Goal: Task Accomplishment & Management: Use online tool/utility

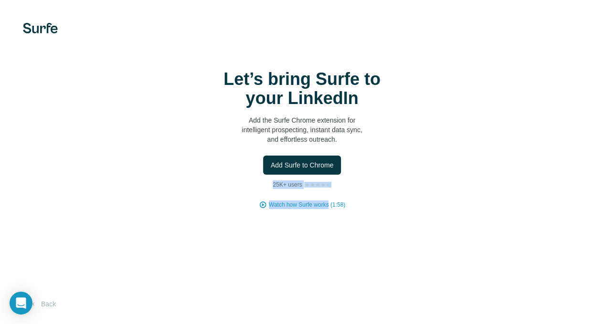
click at [271, 162] on span "Add Surfe to Chrome" at bounding box center [302, 166] width 63 height 10
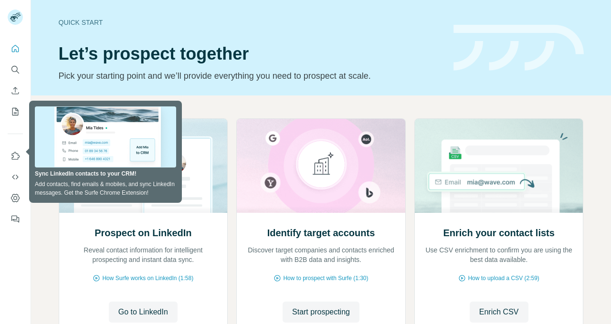
click at [334, 241] on div "Identify target accounts Discover target companies and contacts enriched with B…" at bounding box center [322, 245] width 150 height 38
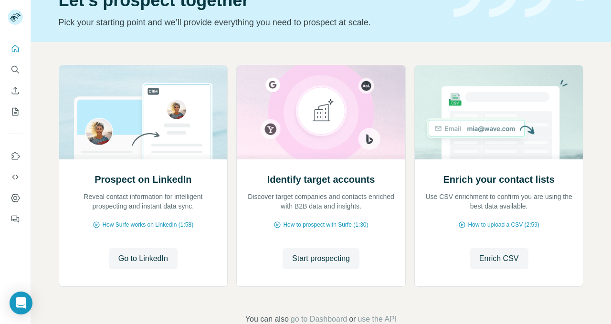
scroll to position [66, 0]
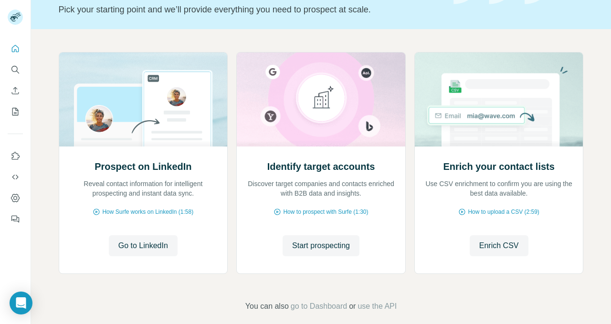
click at [341, 246] on span "Start prospecting" at bounding box center [321, 245] width 58 height 11
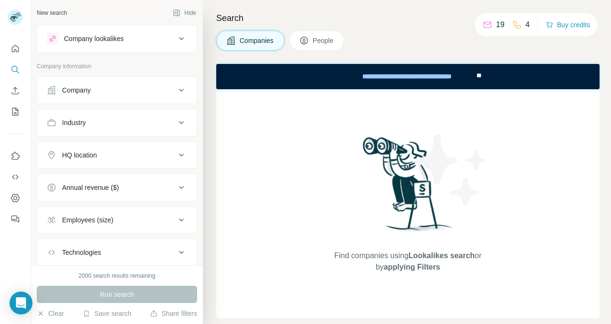
click at [176, 94] on icon at bounding box center [181, 90] width 11 height 11
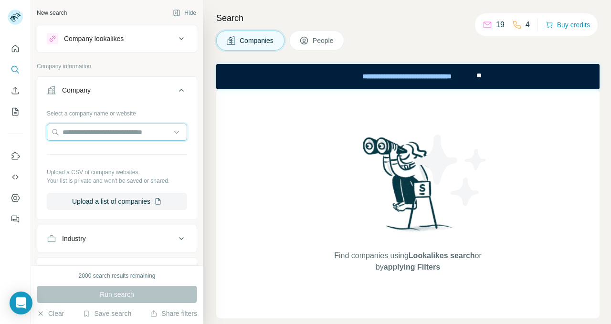
click at [137, 136] on input "text" at bounding box center [117, 132] width 140 height 17
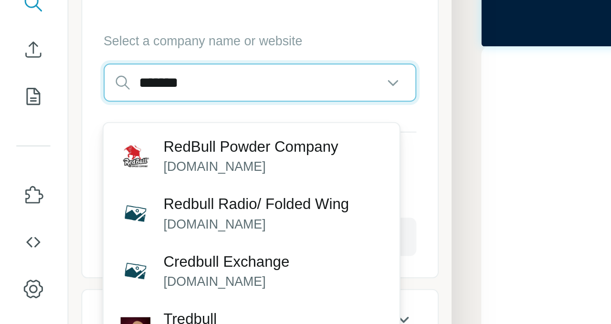
scroll to position [31, 0]
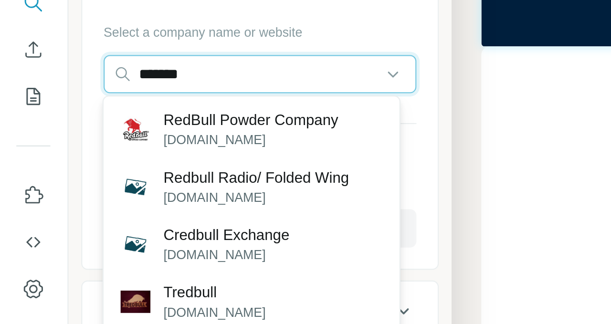
type input "*******"
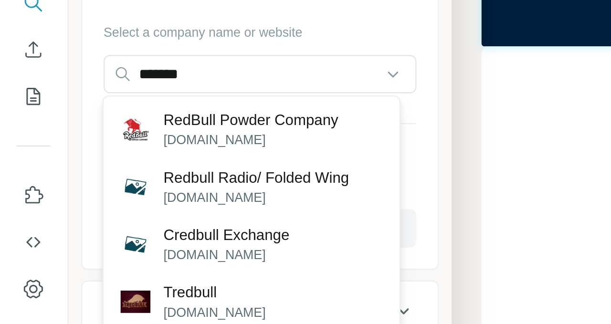
click at [120, 129] on p "[DOMAIN_NAME]" at bounding box center [113, 131] width 78 height 9
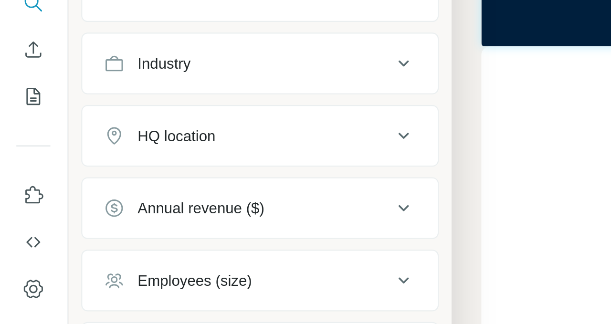
scroll to position [206, 0]
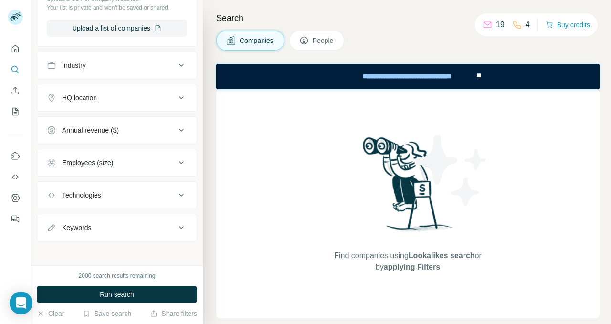
click at [146, 294] on button "Run search" at bounding box center [117, 294] width 161 height 17
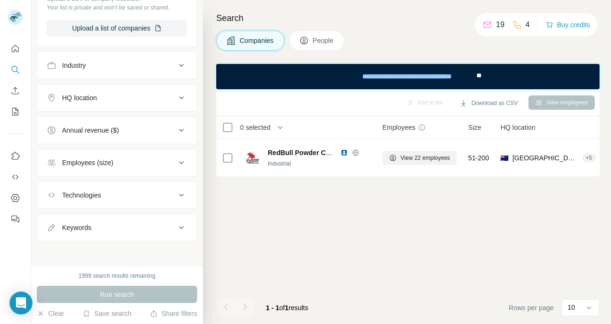
click at [248, 236] on div "Add to list Download as CSV View employees 0 selected Companies Employees Size …" at bounding box center [408, 206] width 384 height 235
click at [247, 168] on div "RedBull Powder Company Industrial" at bounding box center [308, 158] width 126 height 26
click at [555, 107] on button "View employees" at bounding box center [562, 103] width 66 height 14
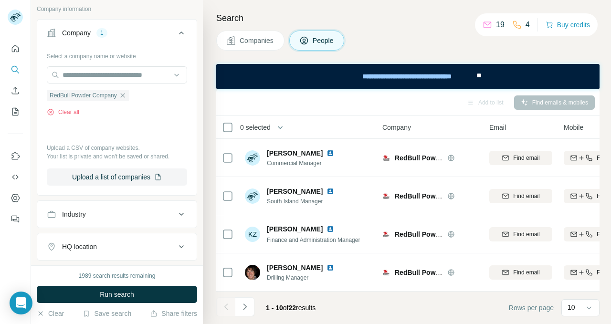
click at [149, 83] on div at bounding box center [117, 75] width 140 height 19
click at [154, 130] on div "Select a company name or website RedBull Powder Company Clear all Upload a CSV …" at bounding box center [117, 117] width 140 height 138
click at [151, 213] on div "Industry" at bounding box center [111, 215] width 129 height 10
click at [163, 211] on div "Industry" at bounding box center [111, 215] width 129 height 10
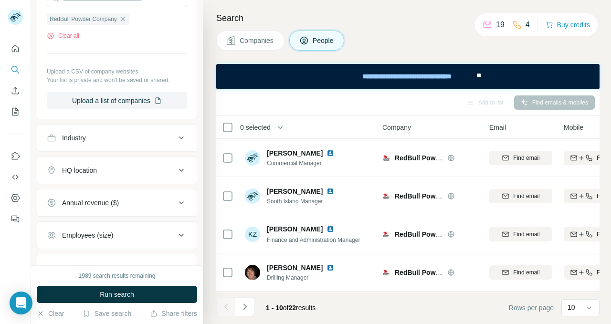
scroll to position [290, 0]
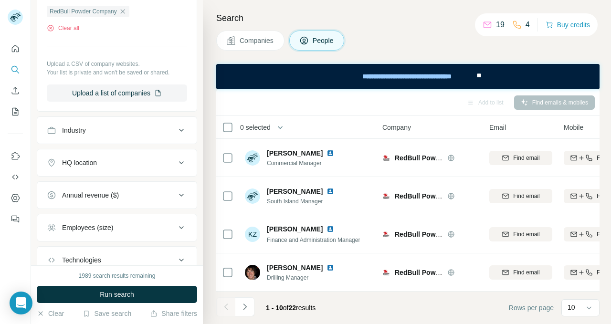
click at [166, 165] on button "HQ location" at bounding box center [117, 162] width 160 height 23
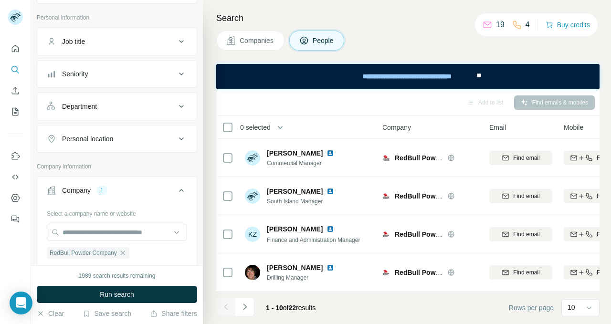
scroll to position [0, 0]
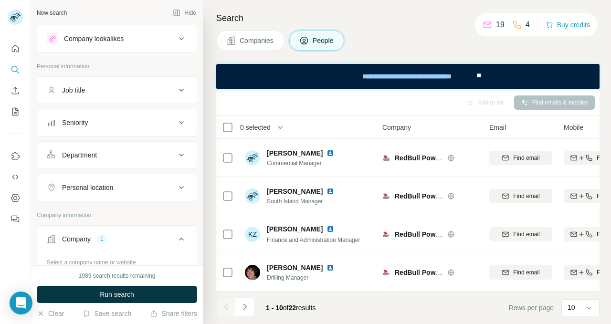
click at [176, 190] on icon at bounding box center [181, 187] width 11 height 11
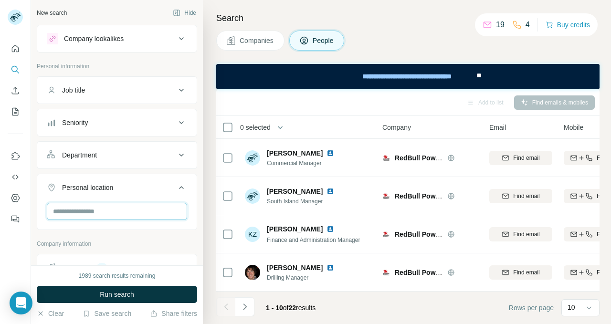
click at [166, 214] on input "text" at bounding box center [117, 211] width 140 height 17
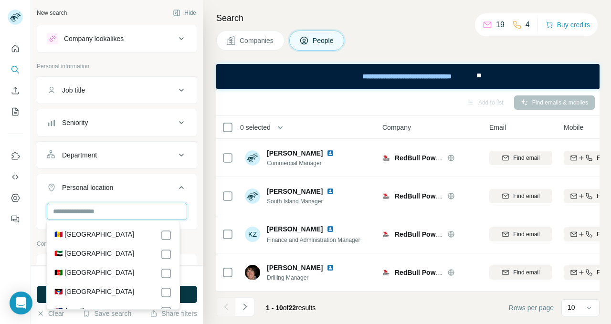
click at [138, 206] on input "text" at bounding box center [117, 211] width 140 height 17
type input "*"
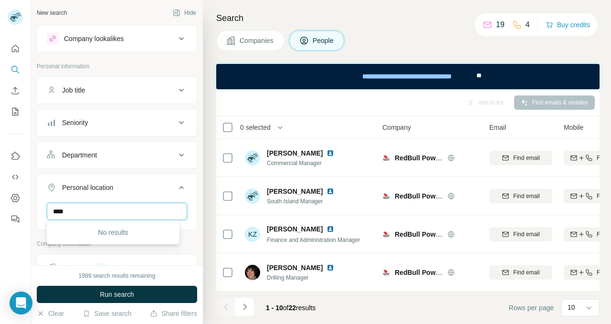
click at [129, 210] on input "***" at bounding box center [117, 211] width 140 height 17
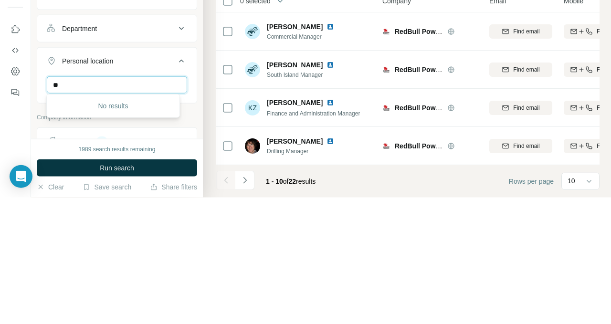
type input "*"
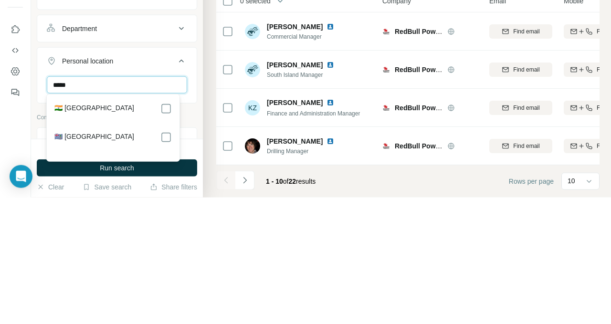
type input "*****"
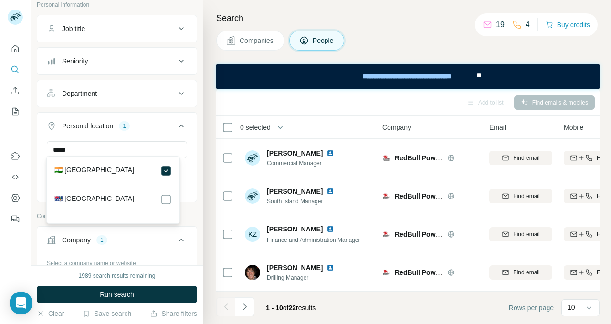
scroll to position [64, 0]
click at [144, 300] on button "Run search" at bounding box center [117, 294] width 161 height 17
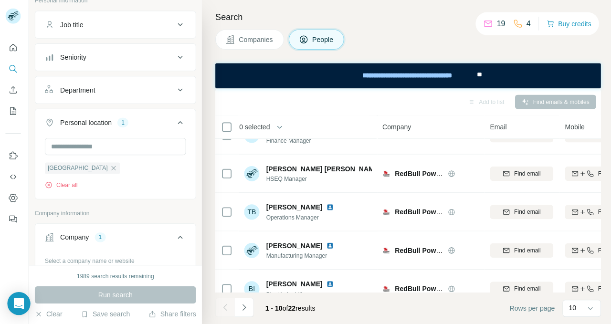
scroll to position [176, 0]
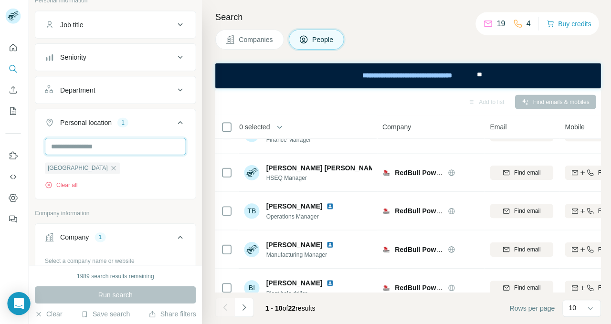
click at [150, 147] on input "text" at bounding box center [117, 147] width 140 height 17
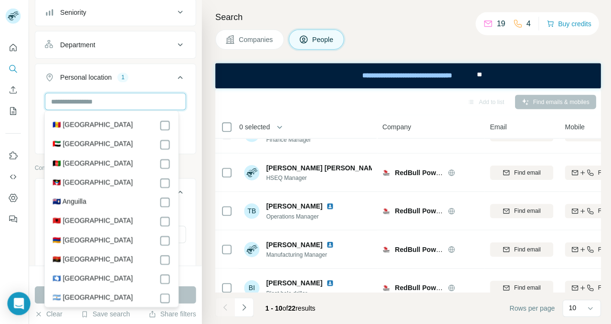
scroll to position [114, 0]
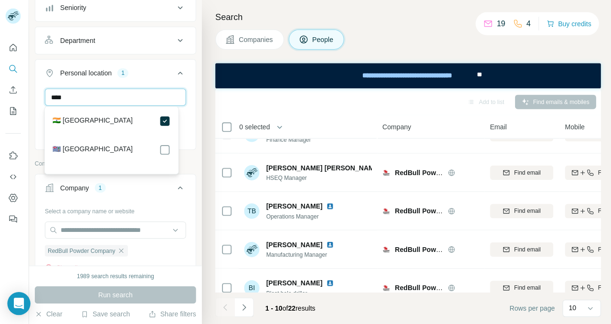
type input "****"
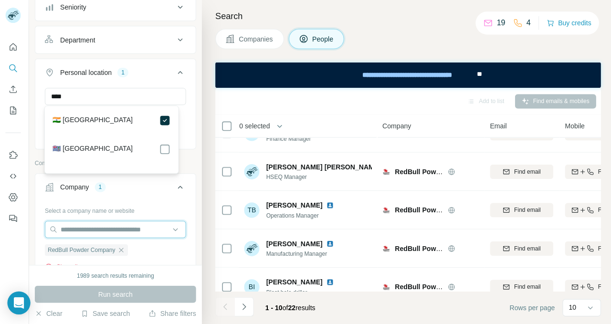
click at [159, 228] on input "text" at bounding box center [117, 230] width 140 height 17
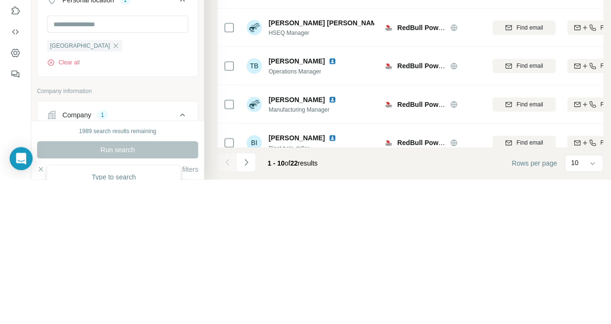
scroll to position [42, 0]
click at [168, 249] on button "Company 1" at bounding box center [117, 262] width 160 height 27
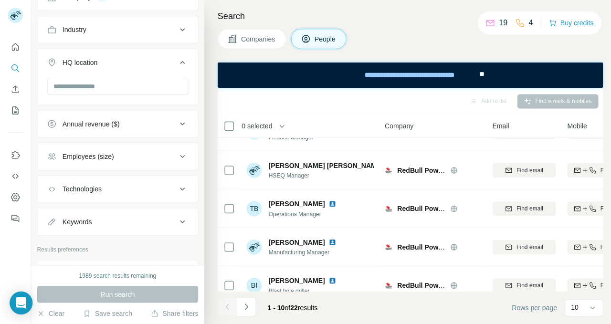
scroll to position [233, 0]
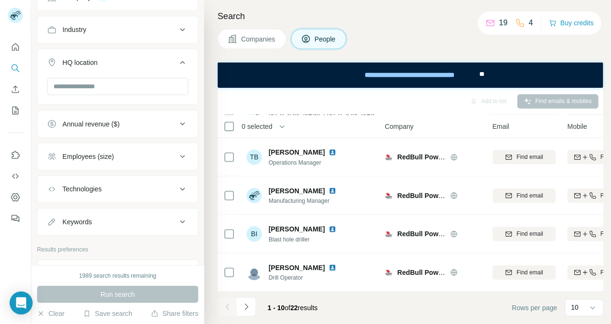
click at [245, 307] on icon "Navigate to next page" at bounding box center [245, 307] width 10 height 10
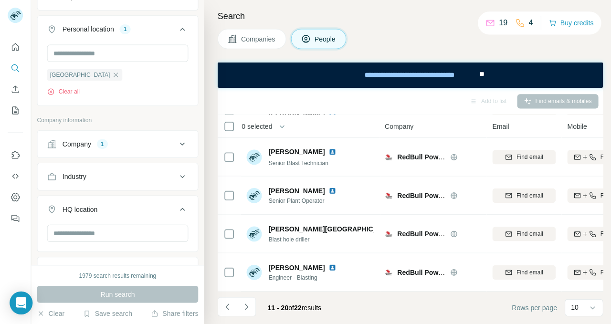
scroll to position [157, 0]
click at [74, 44] on button "Personal location 1" at bounding box center [117, 33] width 160 height 27
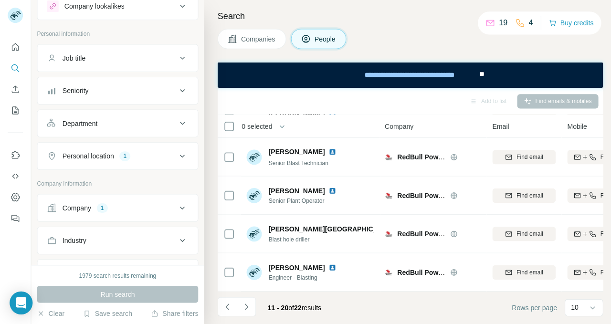
scroll to position [0, 0]
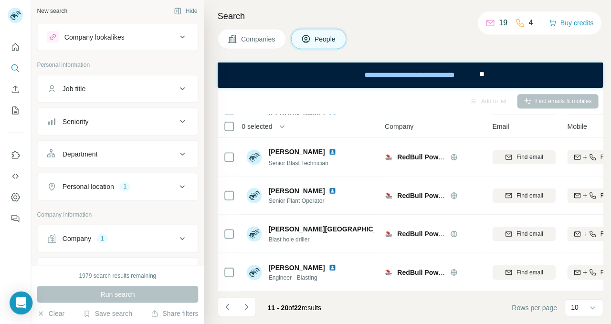
click at [149, 97] on button "Job title" at bounding box center [117, 90] width 160 height 23
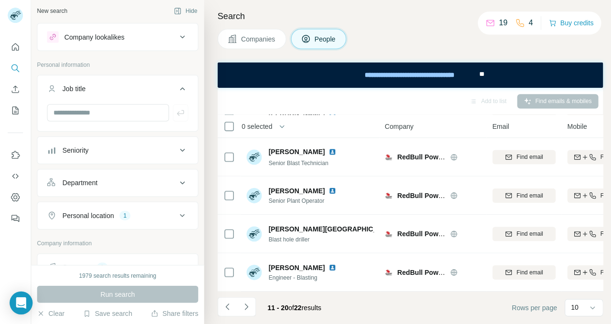
click at [168, 40] on div "Company lookalikes" at bounding box center [111, 38] width 129 height 11
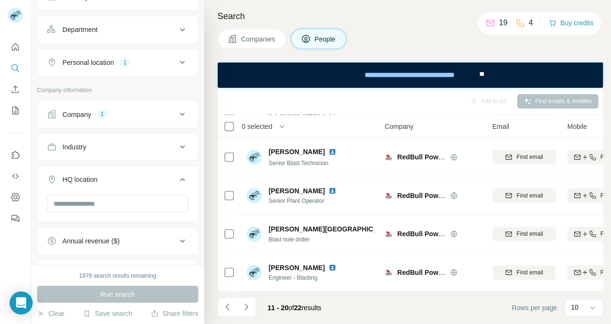
scroll to position [226, 0]
click at [177, 111] on icon at bounding box center [181, 115] width 11 height 11
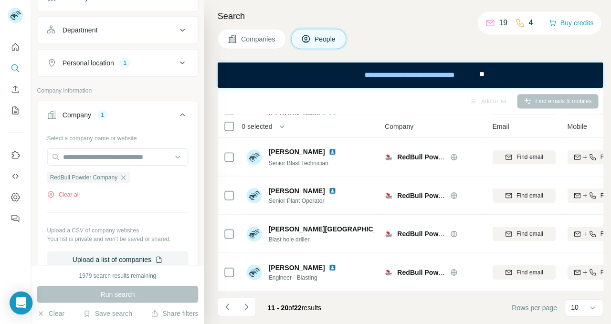
click at [124, 178] on icon "button" at bounding box center [123, 179] width 8 height 8
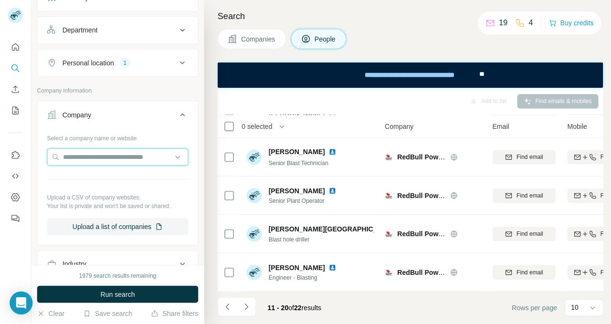
click at [133, 159] on input "text" at bounding box center [117, 158] width 140 height 17
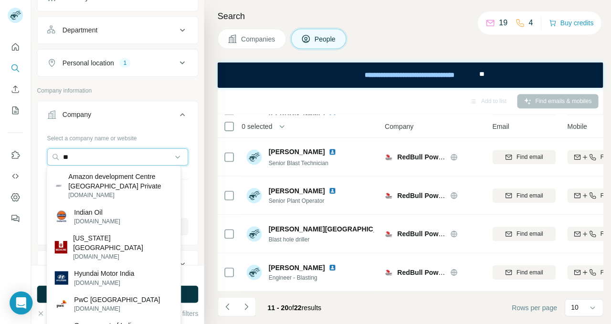
type input "*"
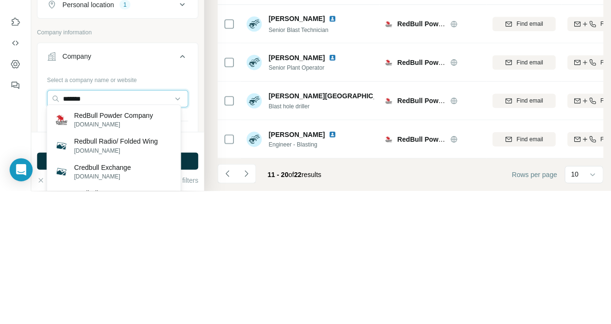
scroll to position [158, 0]
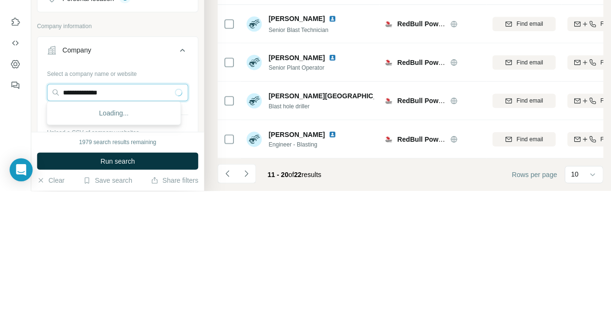
type input "**********"
click at [0, 260] on div at bounding box center [15, 162] width 31 height 324
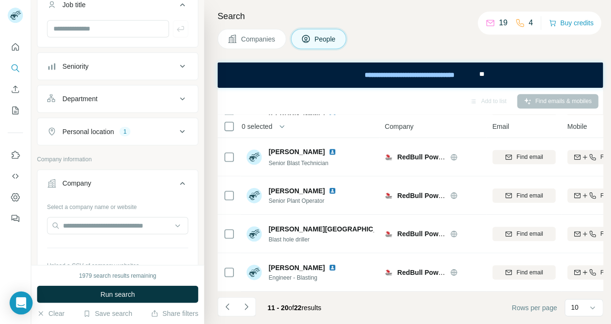
click at [0, 130] on div at bounding box center [15, 130] width 31 height 193
click at [101, 124] on button "Personal location 1" at bounding box center [117, 132] width 160 height 23
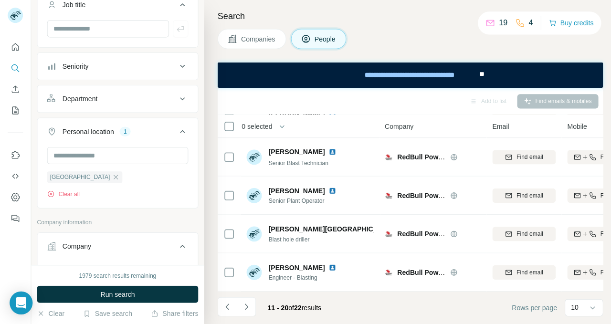
click at [176, 135] on icon at bounding box center [181, 132] width 11 height 11
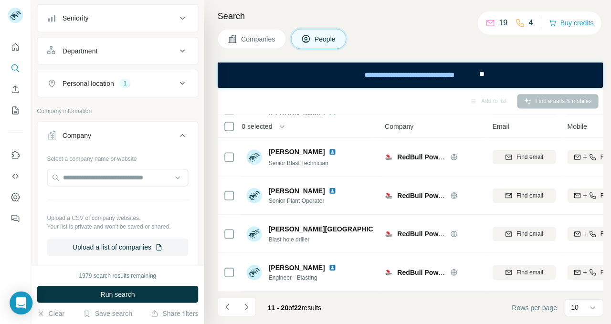
scroll to position [205, 0]
click at [143, 177] on input "text" at bounding box center [117, 179] width 140 height 17
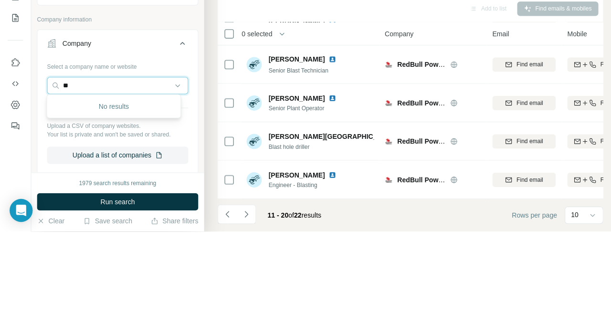
type input "*"
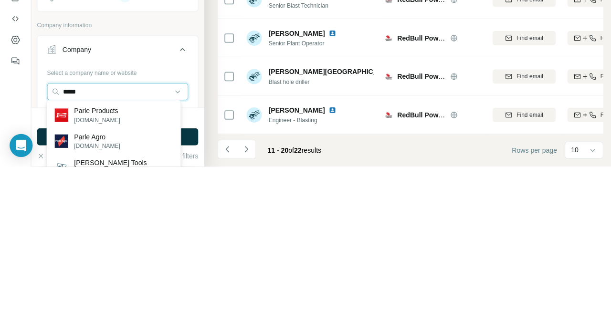
scroll to position [135, 0]
type input "*"
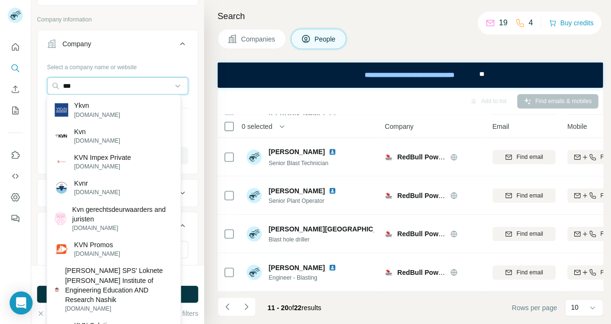
scroll to position [0, 0]
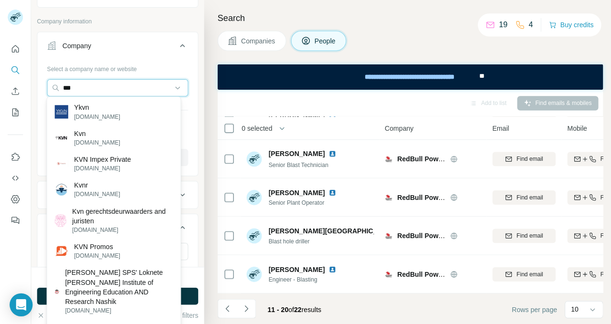
click at [88, 89] on input "***" at bounding box center [117, 87] width 140 height 17
type input "*"
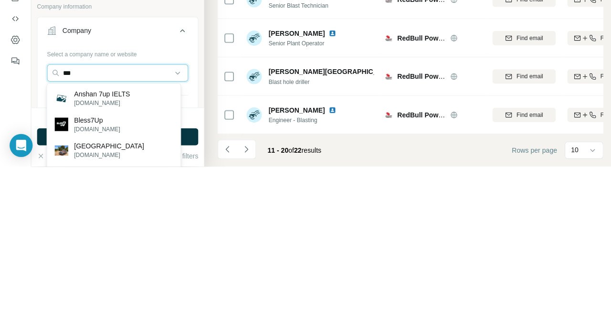
scroll to position [155, 0]
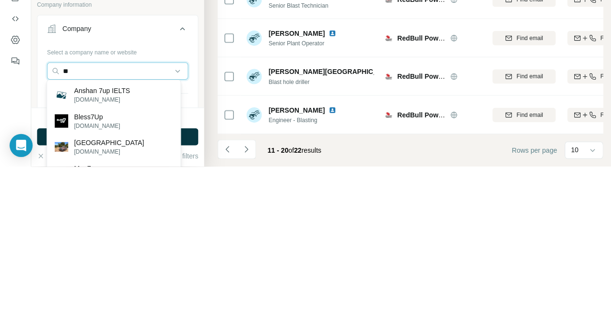
type input "*"
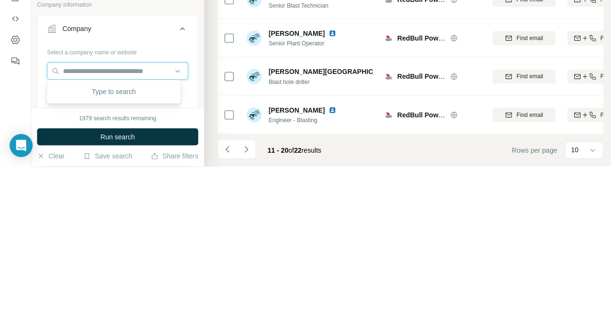
scroll to position [0, 0]
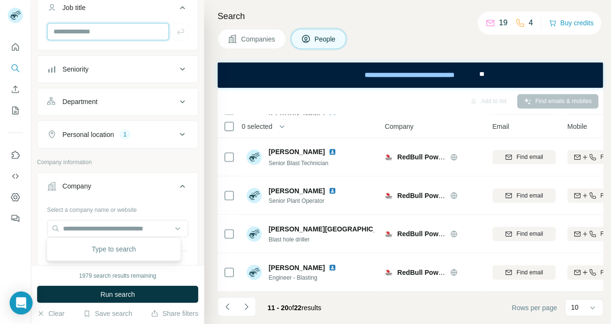
click at [136, 32] on input "text" at bounding box center [107, 33] width 121 height 17
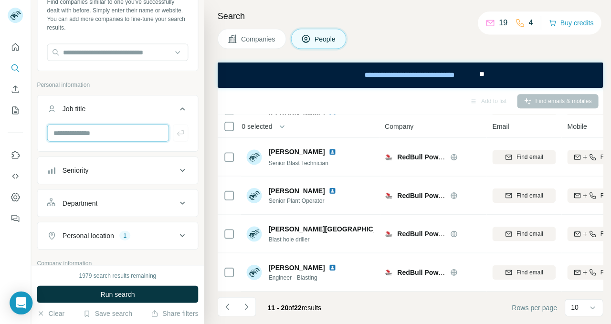
scroll to position [51, 0]
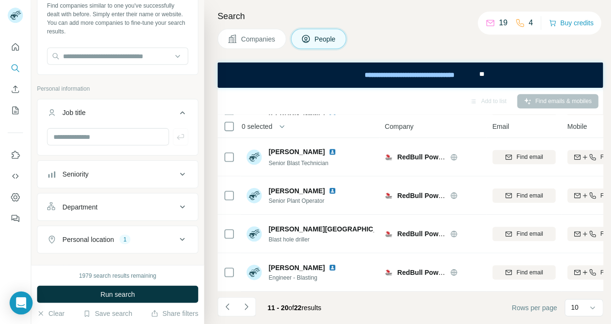
click at [176, 112] on icon at bounding box center [181, 113] width 11 height 11
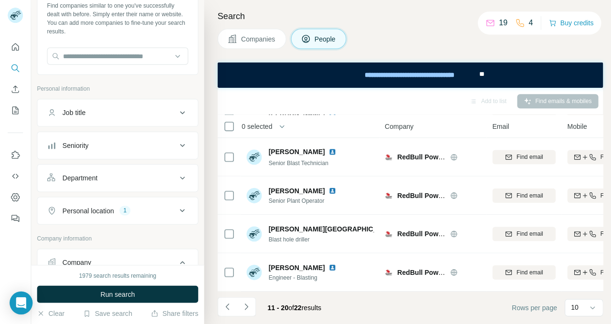
scroll to position [0, 0]
click at [130, 54] on input "text" at bounding box center [117, 57] width 140 height 17
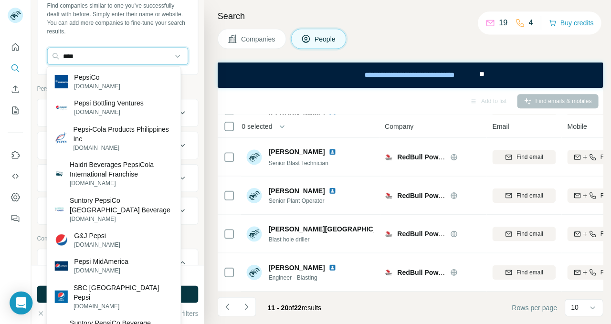
type input "****"
click at [145, 85] on div "PepsiCo [DOMAIN_NAME]" at bounding box center [113, 83] width 129 height 26
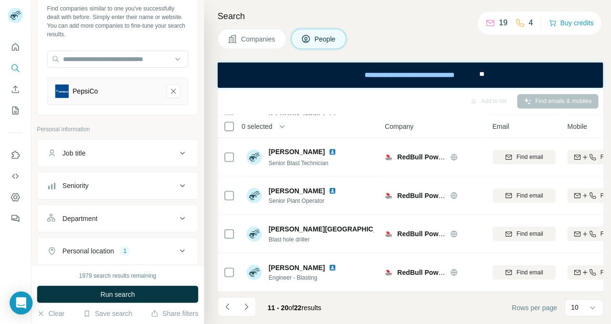
scroll to position [48, 0]
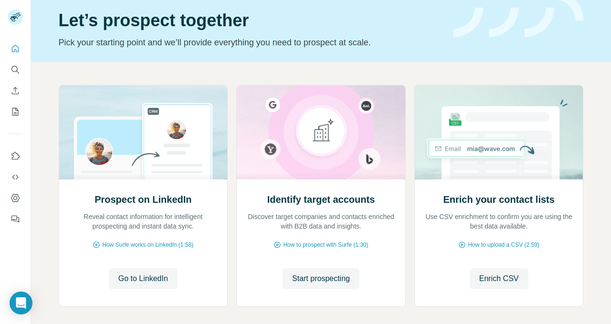
scroll to position [49, 0]
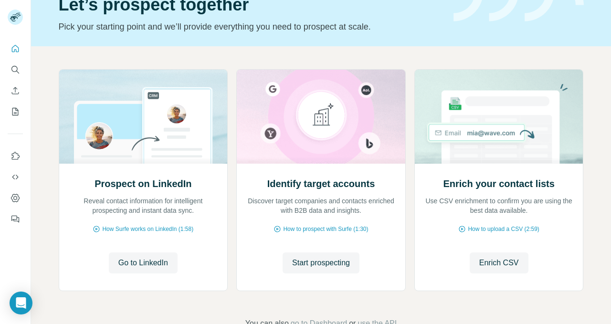
click at [331, 261] on span "Start prospecting" at bounding box center [321, 262] width 58 height 11
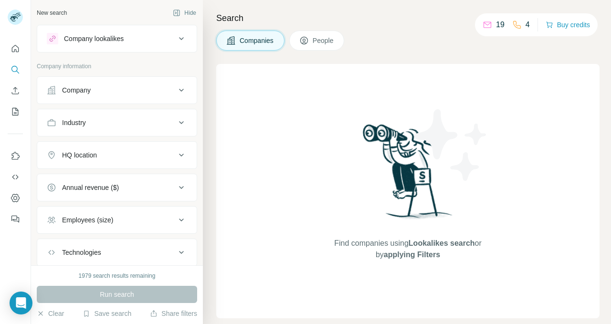
click at [611, 317] on div "Search Companies People Find companies using Lookalikes search or by applying F…" at bounding box center [407, 162] width 408 height 324
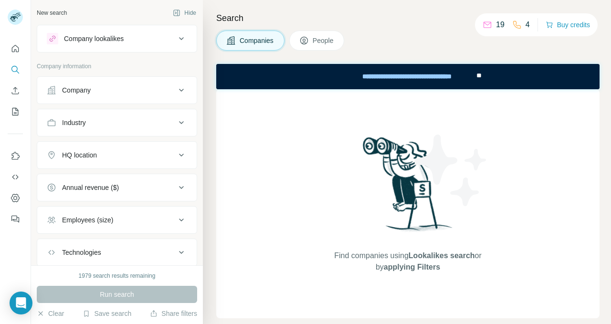
click at [163, 87] on div "Company" at bounding box center [111, 91] width 129 height 10
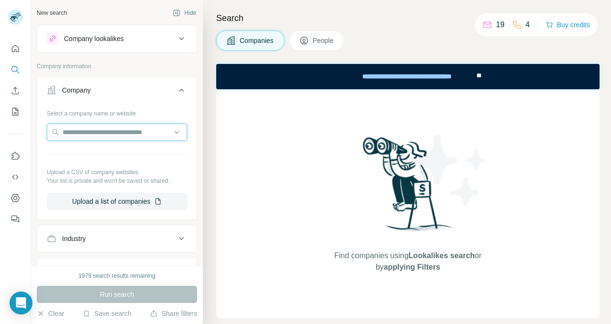
click at [139, 128] on input "text" at bounding box center [117, 132] width 140 height 17
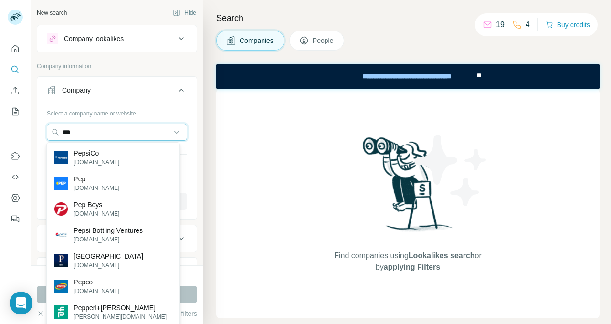
type input "***"
click at [116, 157] on div "PepsiCo pepsico.com" at bounding box center [113, 158] width 129 height 26
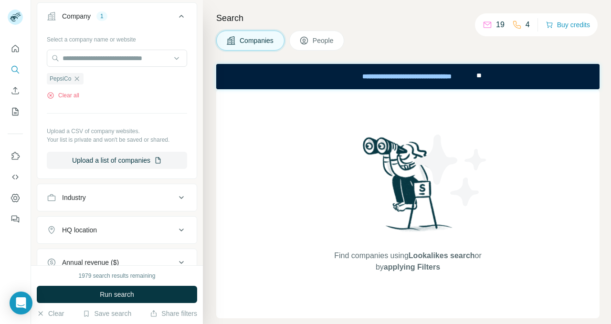
scroll to position [75, 0]
click at [122, 297] on span "Run search" at bounding box center [117, 295] width 34 height 10
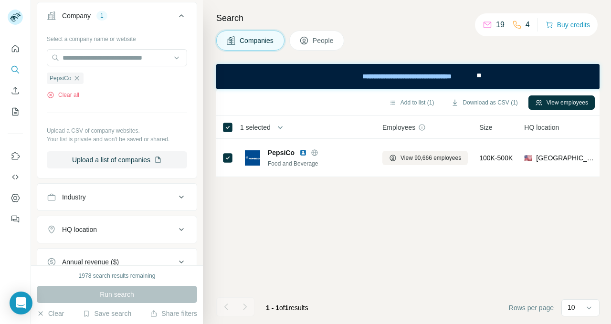
click at [561, 101] on button "View employees" at bounding box center [562, 103] width 66 height 14
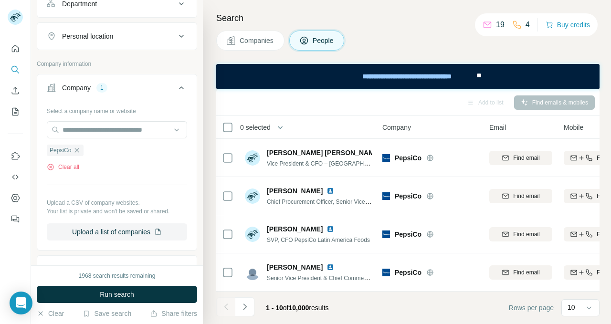
scroll to position [149, 0]
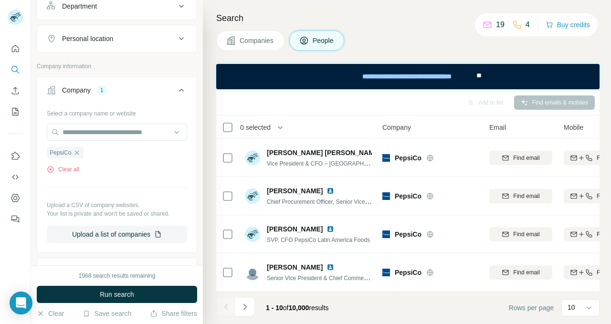
click at [176, 39] on icon at bounding box center [181, 38] width 11 height 11
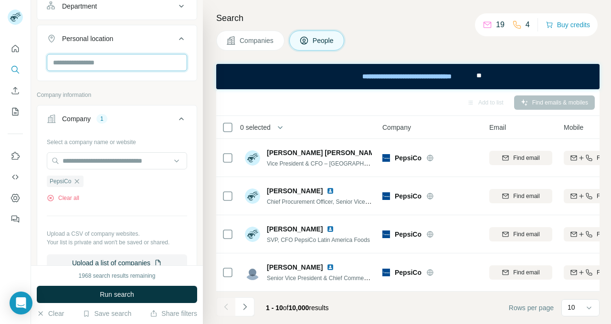
click at [137, 64] on input "text" at bounding box center [117, 62] width 140 height 17
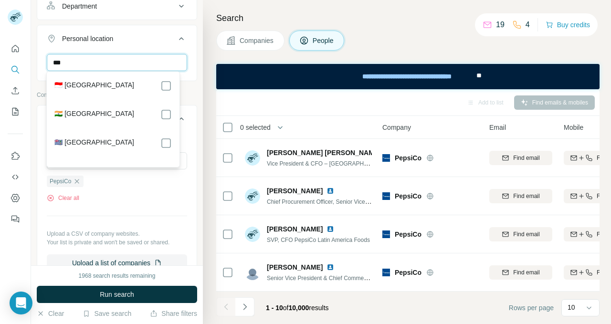
type input "***"
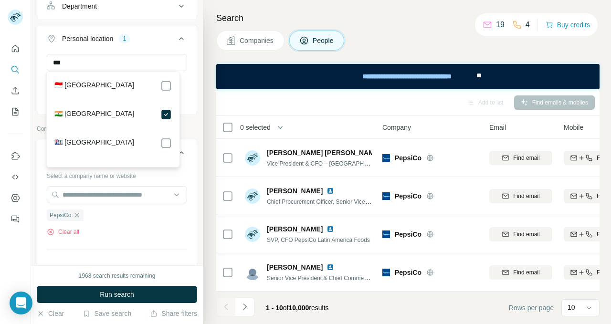
click at [151, 293] on button "Run search" at bounding box center [117, 294] width 161 height 17
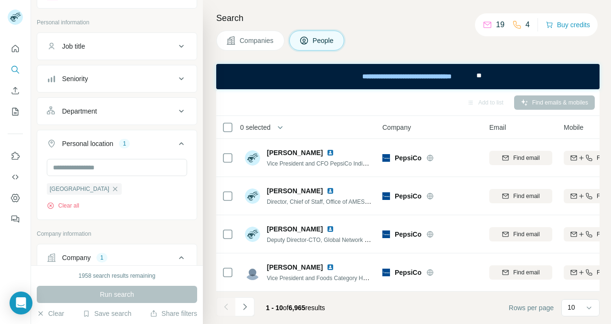
scroll to position [2, 0]
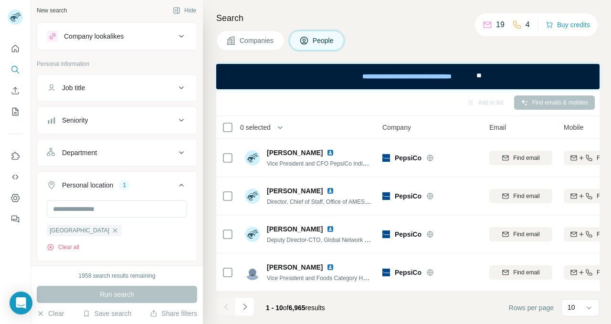
click at [176, 88] on icon at bounding box center [181, 87] width 11 height 11
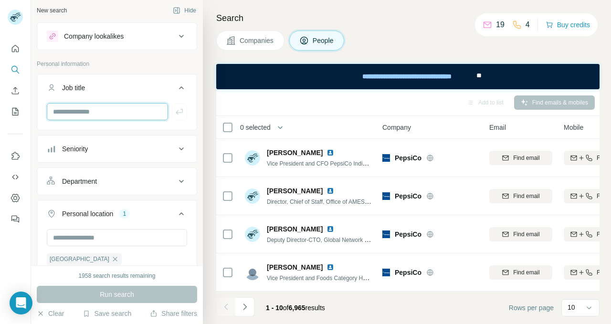
click at [127, 112] on input "text" at bounding box center [107, 111] width 121 height 17
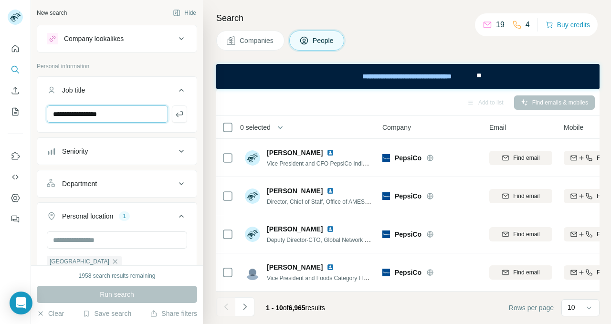
scroll to position [10, 0]
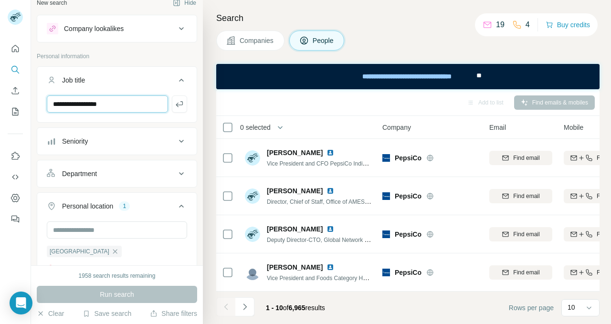
type input "**********"
click at [175, 104] on icon "button" at bounding box center [180, 104] width 10 height 10
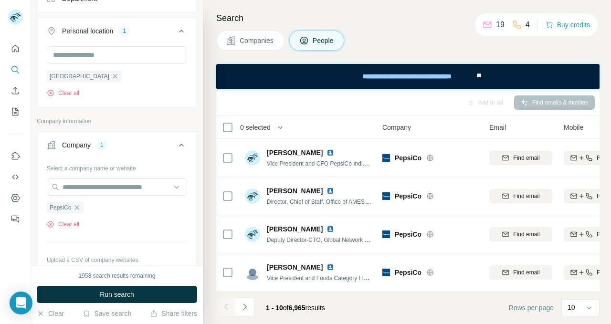
scroll to position [221, 0]
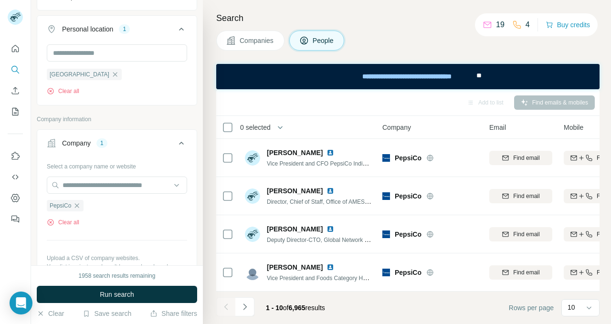
click at [162, 295] on button "Run search" at bounding box center [117, 294] width 161 height 17
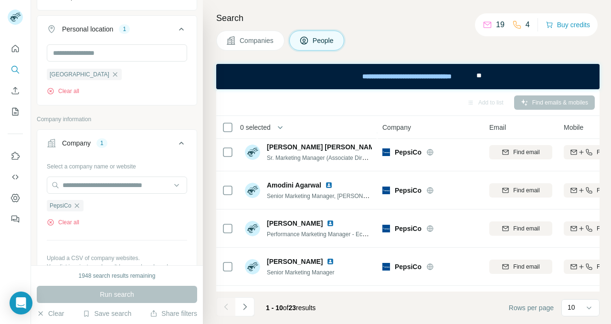
scroll to position [0, 0]
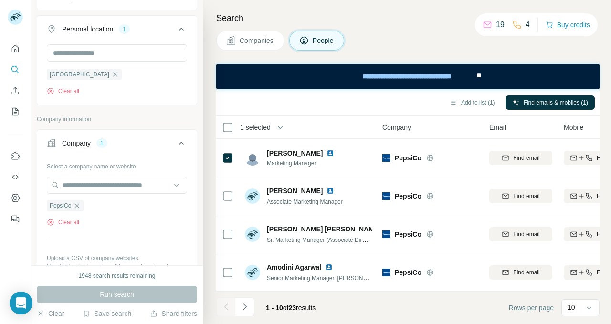
click at [572, 106] on span "Find emails & mobiles (1)" at bounding box center [556, 102] width 64 height 9
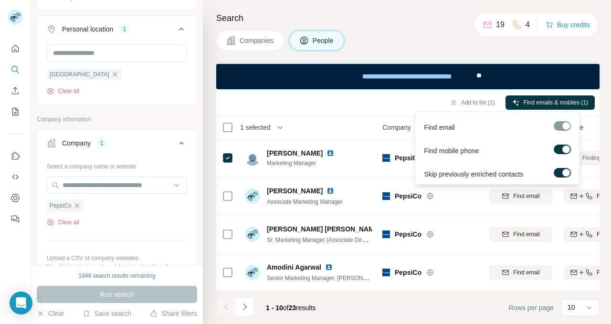
click at [558, 105] on span "Find emails & mobiles (1)" at bounding box center [556, 102] width 64 height 9
click at [569, 101] on span "Find emails & mobiles (1)" at bounding box center [556, 102] width 64 height 9
click at [16, 115] on icon "My lists" at bounding box center [16, 112] width 10 height 10
click at [16, 110] on icon "My lists" at bounding box center [16, 112] width 10 height 10
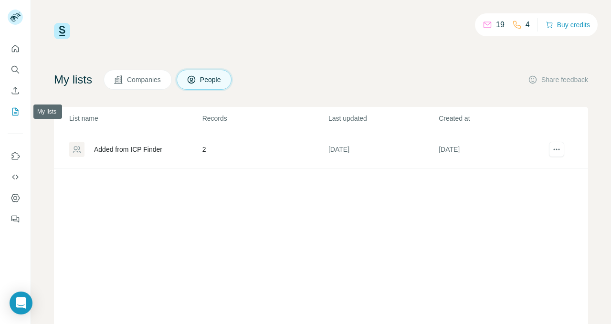
click at [162, 145] on div "Added from ICP Finder" at bounding box center [128, 150] width 68 height 10
click at [157, 144] on div "Added from ICP Finder" at bounding box center [135, 149] width 132 height 15
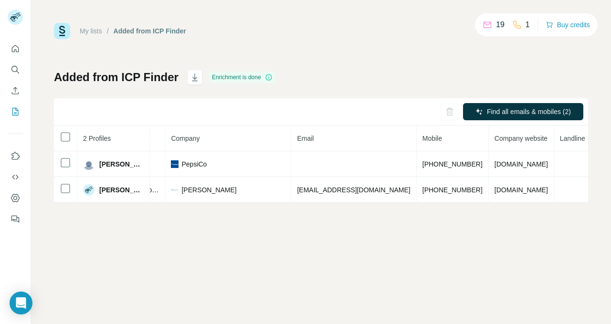
scroll to position [0, 235]
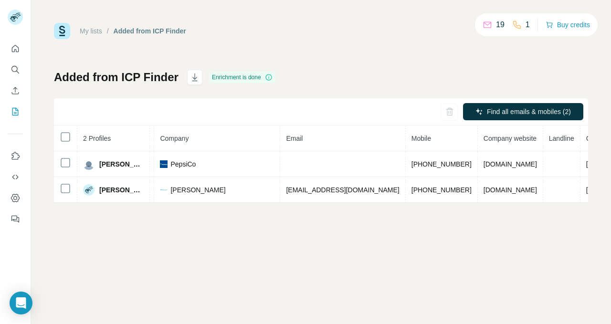
click at [306, 162] on td at bounding box center [342, 164] width 125 height 26
click at [478, 176] on td "[DOMAIN_NAME]" at bounding box center [510, 164] width 65 height 26
click at [123, 167] on span "Abhijit Hiremath" at bounding box center [121, 165] width 44 height 10
click at [127, 160] on span "Abhijit Hiremath" at bounding box center [121, 165] width 44 height 10
click at [131, 159] on div "Abhijit Hiremath" at bounding box center [113, 164] width 61 height 11
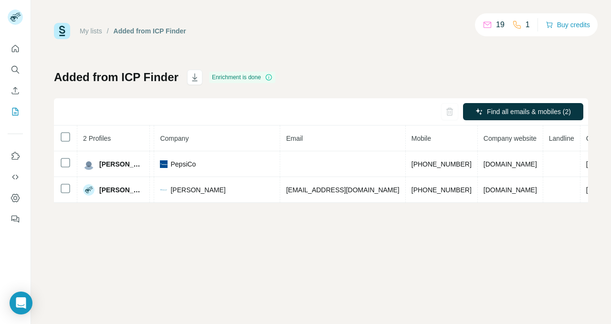
click at [121, 177] on td "Vinod Gopinathan" at bounding box center [113, 190] width 73 height 26
click at [119, 170] on td "Abhijit Hiremath" at bounding box center [113, 164] width 73 height 26
click at [126, 165] on span "Abhijit Hiremath" at bounding box center [121, 165] width 44 height 10
click at [139, 165] on span "Abhijit Hiremath" at bounding box center [121, 165] width 44 height 10
click at [135, 168] on span "Abhijit Hiremath" at bounding box center [121, 165] width 44 height 10
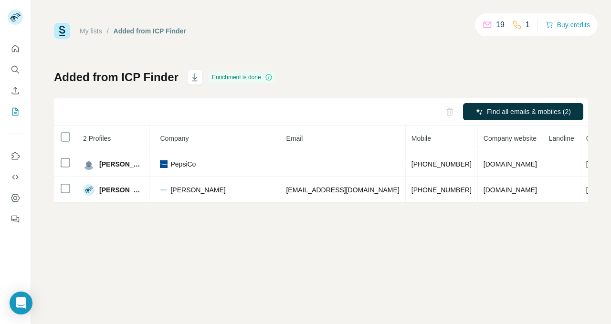
click at [112, 169] on div "Abhijit Hiremath" at bounding box center [113, 164] width 61 height 11
click at [117, 159] on div "Abhijit Hiremath" at bounding box center [113, 164] width 61 height 11
click at [113, 163] on span "Abhijit Hiremath" at bounding box center [121, 165] width 44 height 10
click at [117, 155] on td "Abhijit Hiremath" at bounding box center [113, 164] width 73 height 26
click at [112, 163] on span "Abhijit Hiremath" at bounding box center [121, 165] width 44 height 10
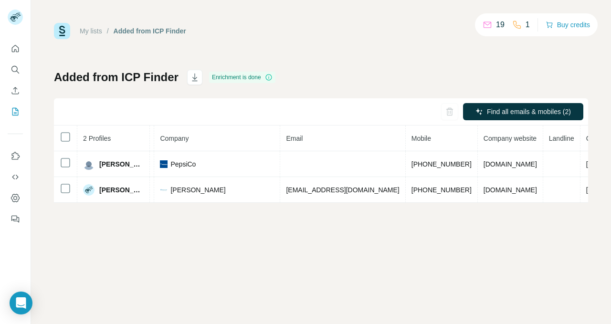
click at [544, 161] on td at bounding box center [562, 164] width 37 height 26
click at [563, 105] on button "Find all emails & mobiles (2)" at bounding box center [523, 111] width 120 height 17
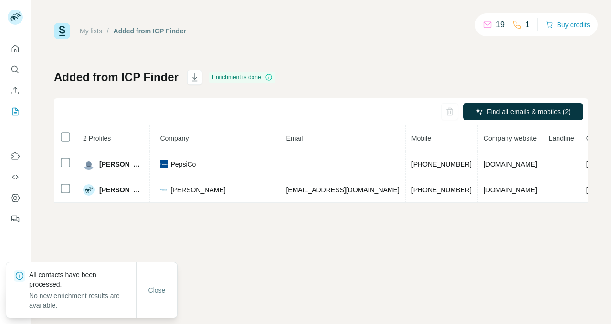
click at [120, 182] on td "Vinod Gopinathan" at bounding box center [113, 190] width 73 height 26
click at [127, 167] on span "Abhijit Hiremath" at bounding box center [121, 165] width 44 height 10
click at [65, 157] on icon at bounding box center [65, 162] width 11 height 11
click at [478, 169] on td "[DOMAIN_NAME]" at bounding box center [510, 164] width 65 height 26
click at [484, 161] on span "[DOMAIN_NAME]" at bounding box center [511, 165] width 54 height 8
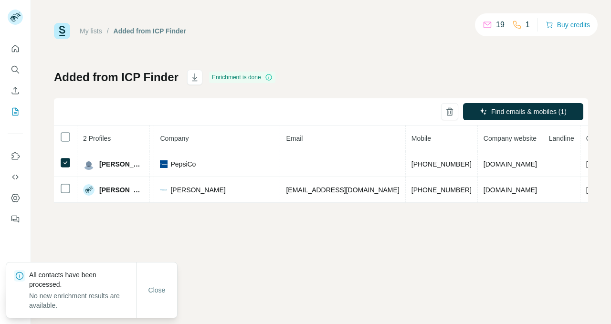
click at [428, 166] on span "+919011093737" at bounding box center [442, 165] width 60 height 8
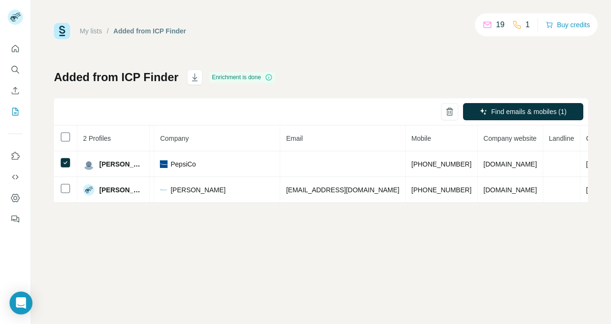
click at [122, 169] on div "Abhijit Hiremath" at bounding box center [113, 164] width 61 height 11
click at [118, 177] on td "Vinod Gopinathan" at bounding box center [113, 190] width 73 height 26
click at [16, 111] on icon "My lists" at bounding box center [16, 112] width 10 height 10
click at [15, 116] on icon "My lists" at bounding box center [15, 112] width 6 height 8
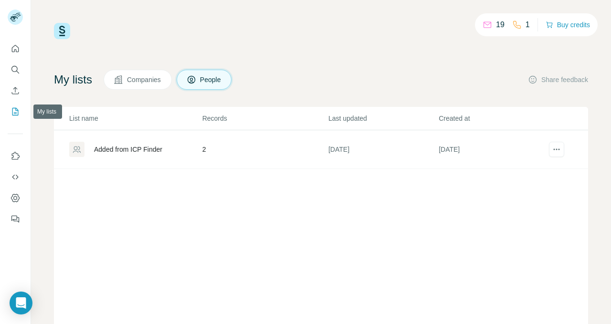
click at [17, 89] on icon "Enrich CSV" at bounding box center [15, 90] width 7 height 7
click at [16, 91] on icon "Enrich CSV" at bounding box center [16, 91] width 10 height 10
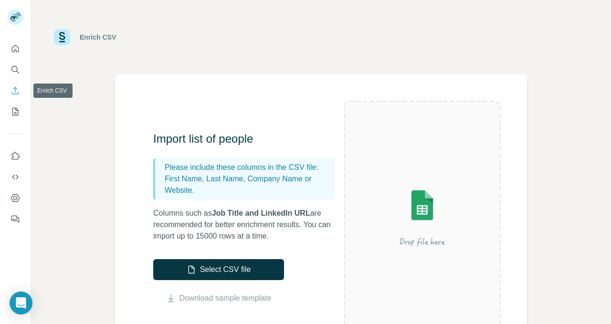
click at [256, 272] on button "Select CSV file" at bounding box center [218, 269] width 131 height 21
click at [198, 274] on button "Select CSV file" at bounding box center [218, 269] width 131 height 21
click at [15, 91] on icon "Enrich CSV" at bounding box center [16, 91] width 10 height 10
click at [17, 110] on icon "My lists" at bounding box center [16, 112] width 10 height 10
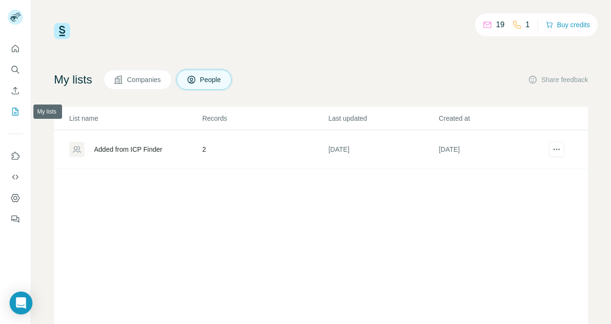
click at [170, 147] on div "Added from ICP Finder" at bounding box center [135, 149] width 132 height 15
click at [156, 148] on div "Added from ICP Finder" at bounding box center [128, 150] width 68 height 10
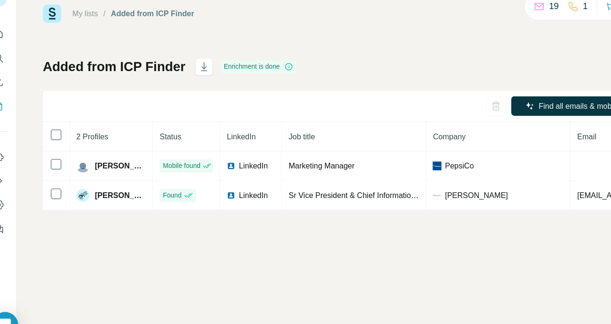
scroll to position [0, 6]
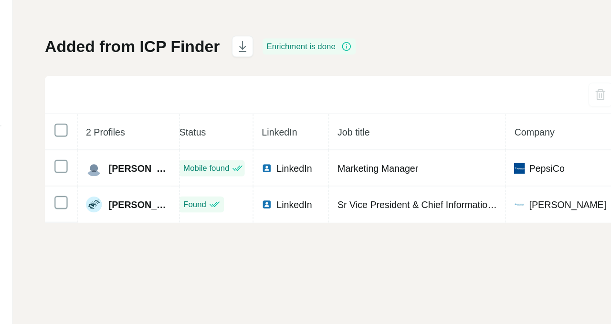
click at [131, 161] on span "Abhijit Hiremath" at bounding box center [121, 165] width 44 height 10
click at [133, 162] on span "Abhijit Hiremath" at bounding box center [121, 165] width 44 height 10
click at [135, 160] on span "Abhijit Hiremath" at bounding box center [121, 165] width 44 height 10
click at [161, 152] on td "Mobile found" at bounding box center [173, 164] width 59 height 26
click at [194, 72] on button "button" at bounding box center [194, 77] width 15 height 15
